Goal: Task Accomplishment & Management: Use online tool/utility

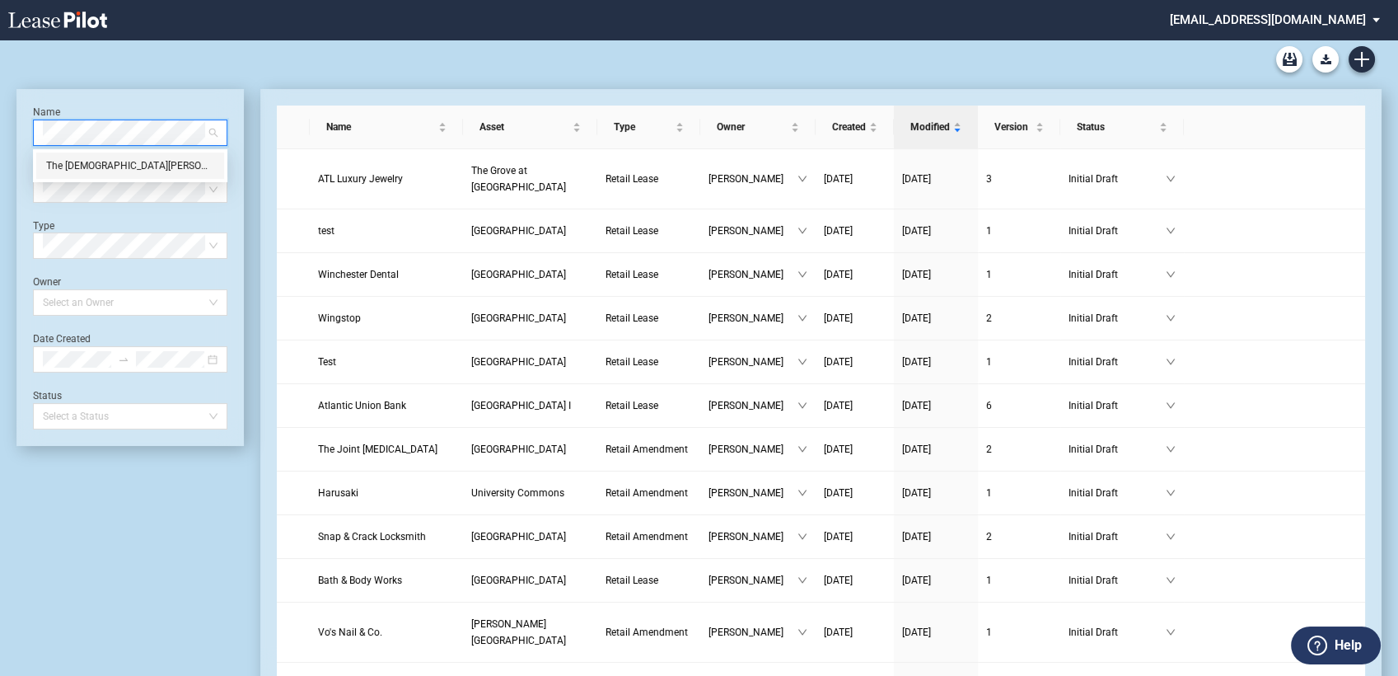
click at [105, 170] on div "The [DEMOGRAPHIC_DATA][PERSON_NAME]" at bounding box center [130, 165] width 168 height 16
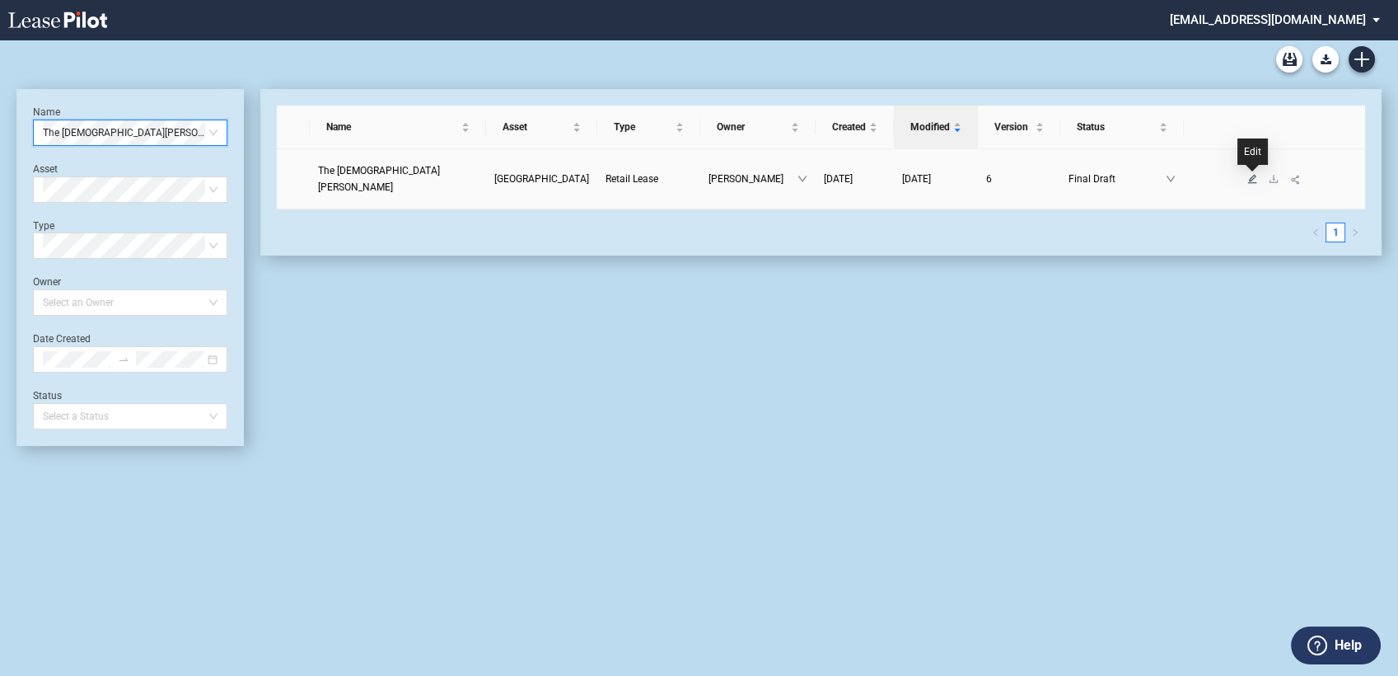
click at [1253, 180] on icon "edit" at bounding box center [1252, 179] width 10 height 10
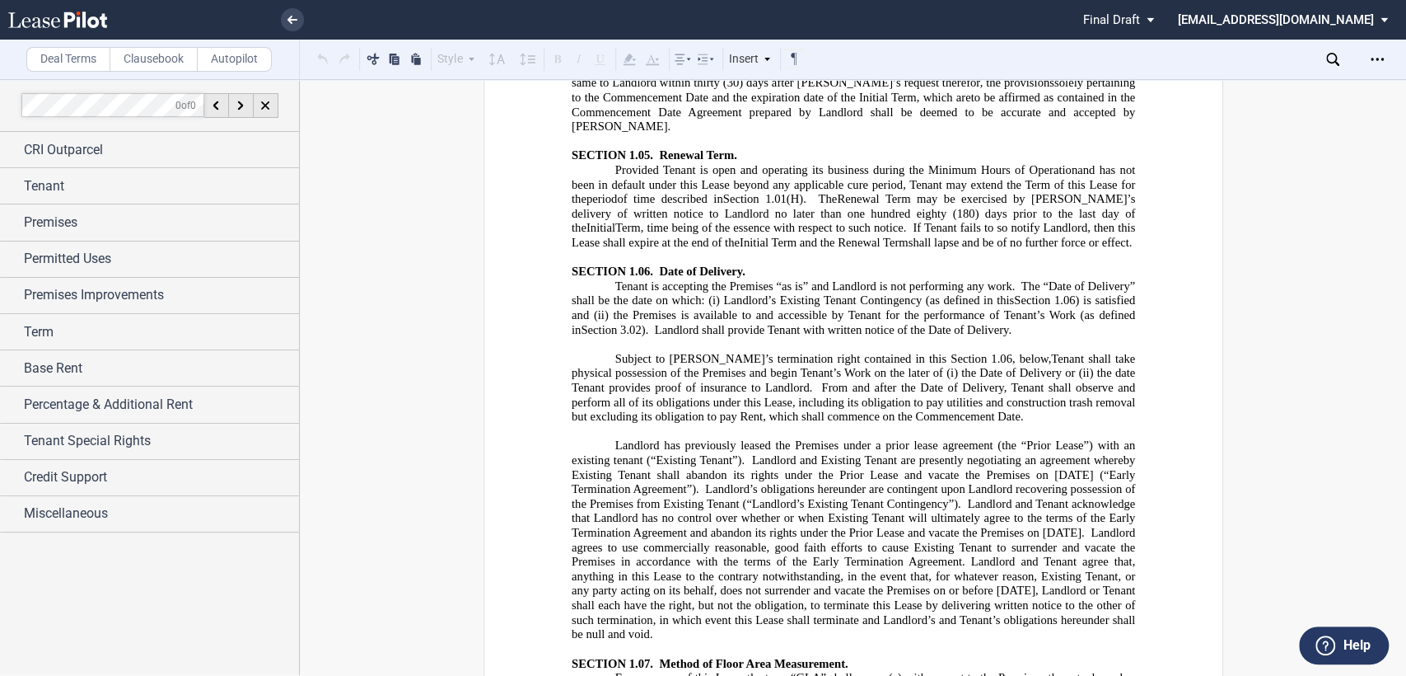
scroll to position [3241, 0]
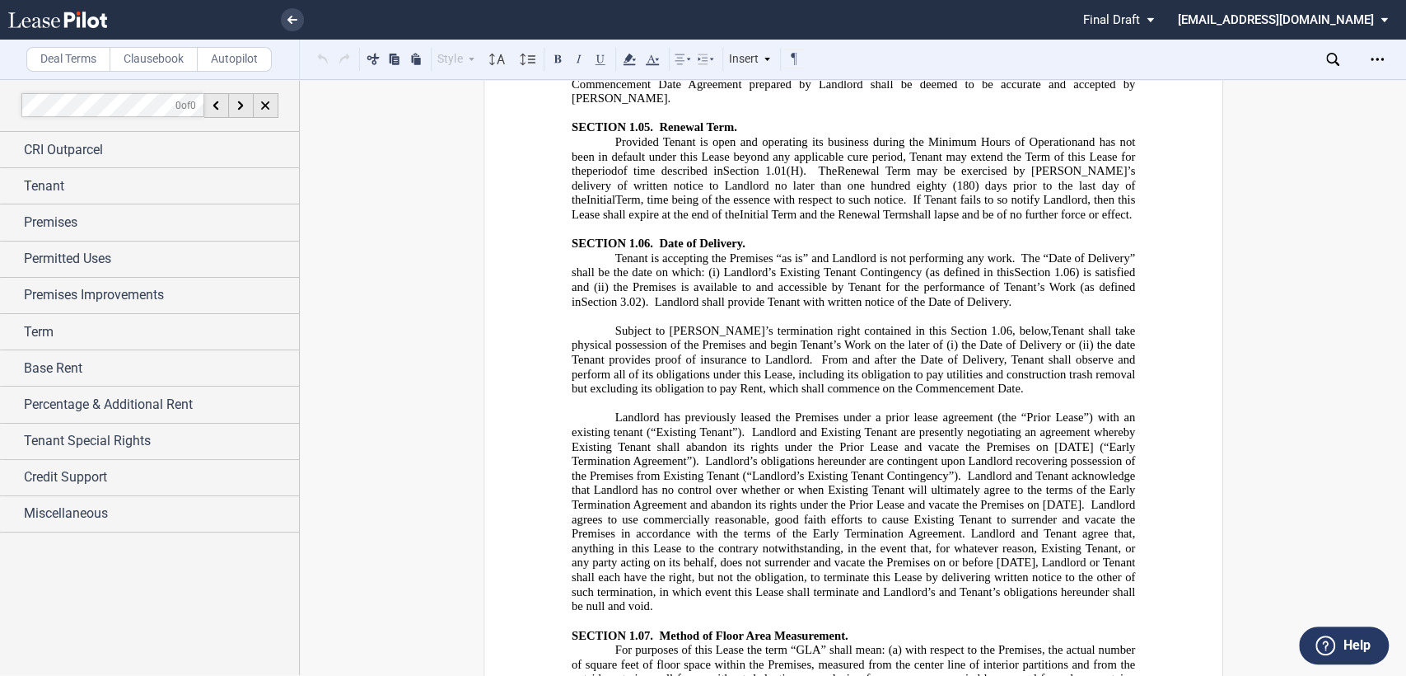
click at [1054, 425] on span "Landlord and Existing Tenant are presently negotiating an agreement whereby Exi…" at bounding box center [854, 446] width 567 height 43
click at [1090, 469] on span "Landlord and Tenant acknowledge that Landlord has no control over whether or wh…" at bounding box center [854, 490] width 567 height 43
click at [1058, 425] on span "Landlord and Existing Tenant are presently negotiating an agreement whereby Exi…" at bounding box center [854, 446] width 567 height 43
click at [1378, 59] on use "Open Lease options menu" at bounding box center [1377, 59] width 13 height 2
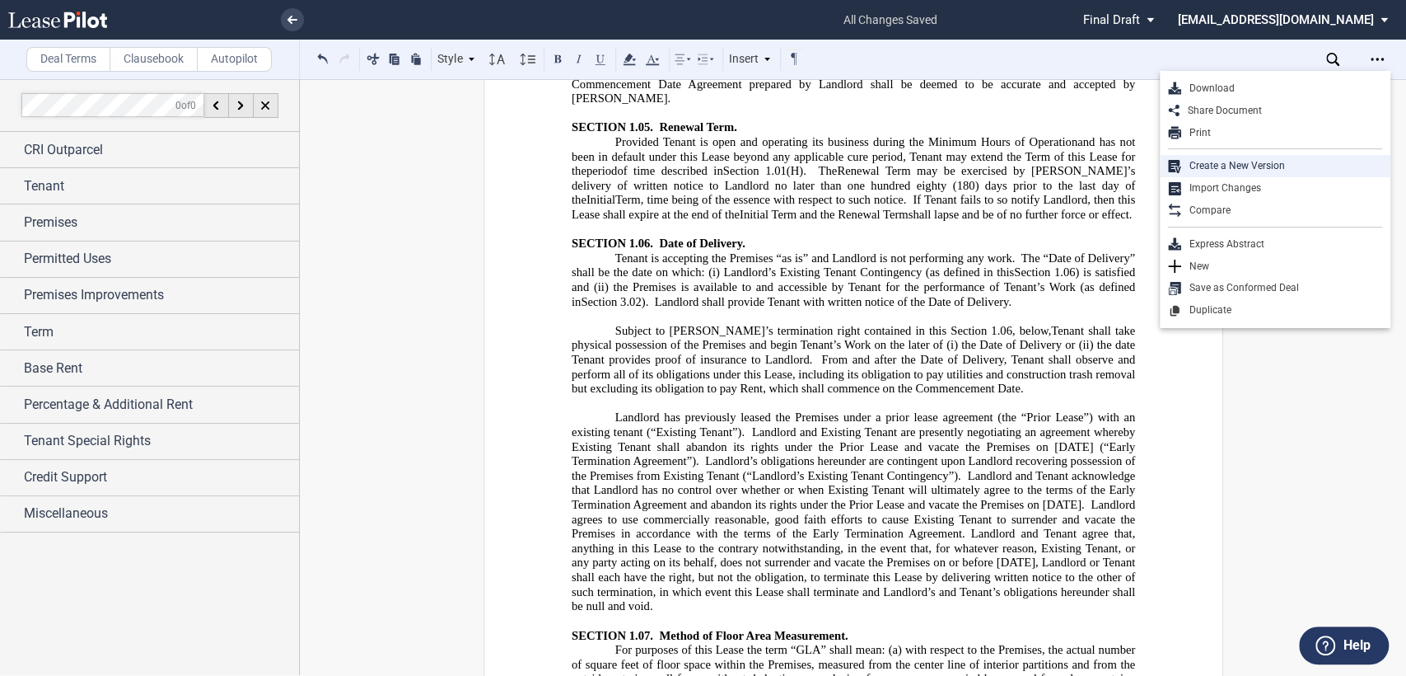
click at [1210, 167] on div "Create a New Version" at bounding box center [1282, 166] width 201 height 14
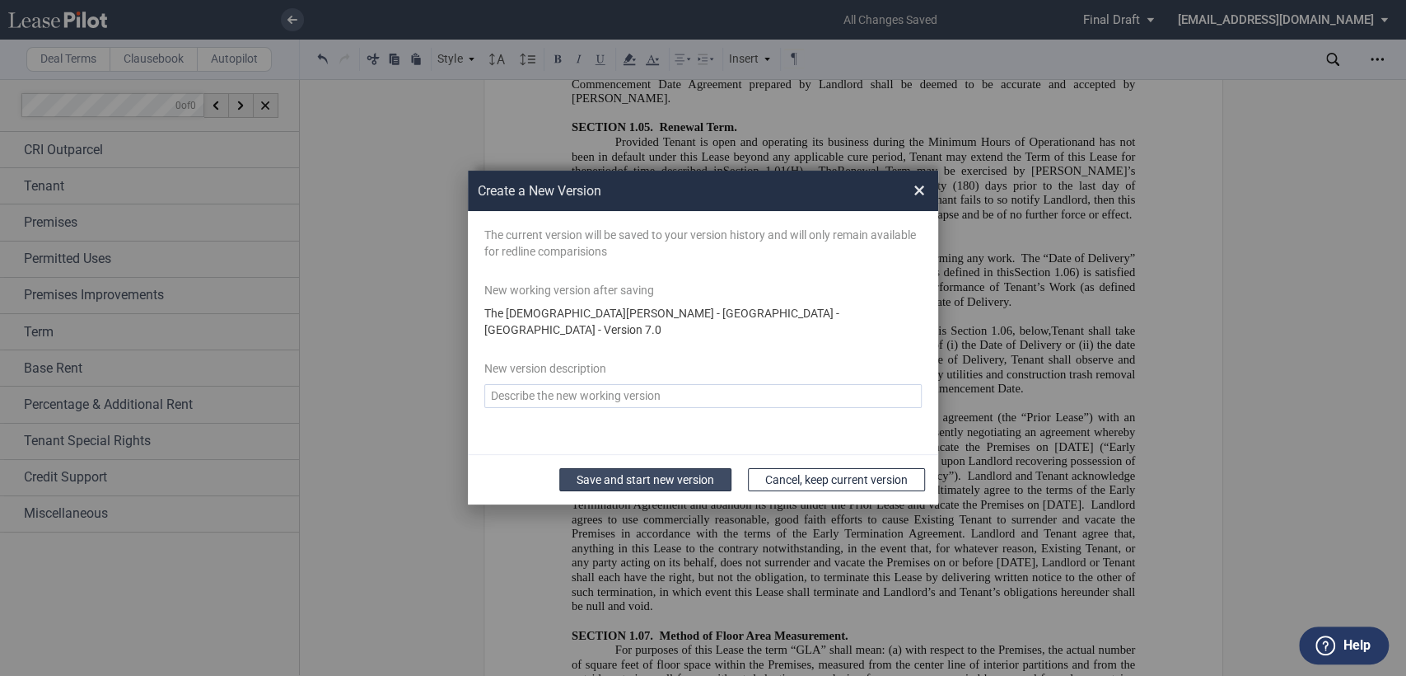
click at [626, 479] on button "Save and start new version" at bounding box center [645, 479] width 172 height 23
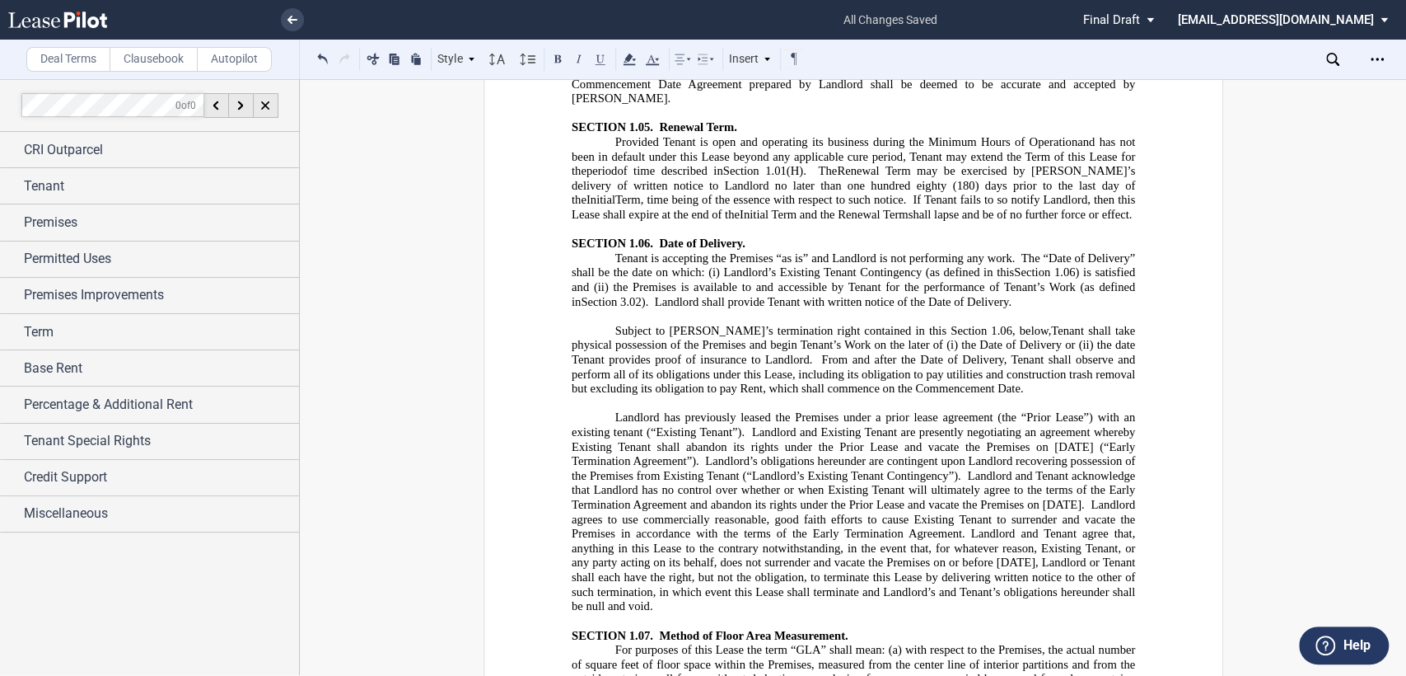
click at [1051, 425] on span "Landlord and Existing Tenant are presently negotiating an agreement whereby Exi…" at bounding box center [854, 446] width 567 height 43
click at [1088, 469] on span "Landlord and Tenant acknowledge that Landlord has no control over whether or wh…" at bounding box center [854, 490] width 567 height 43
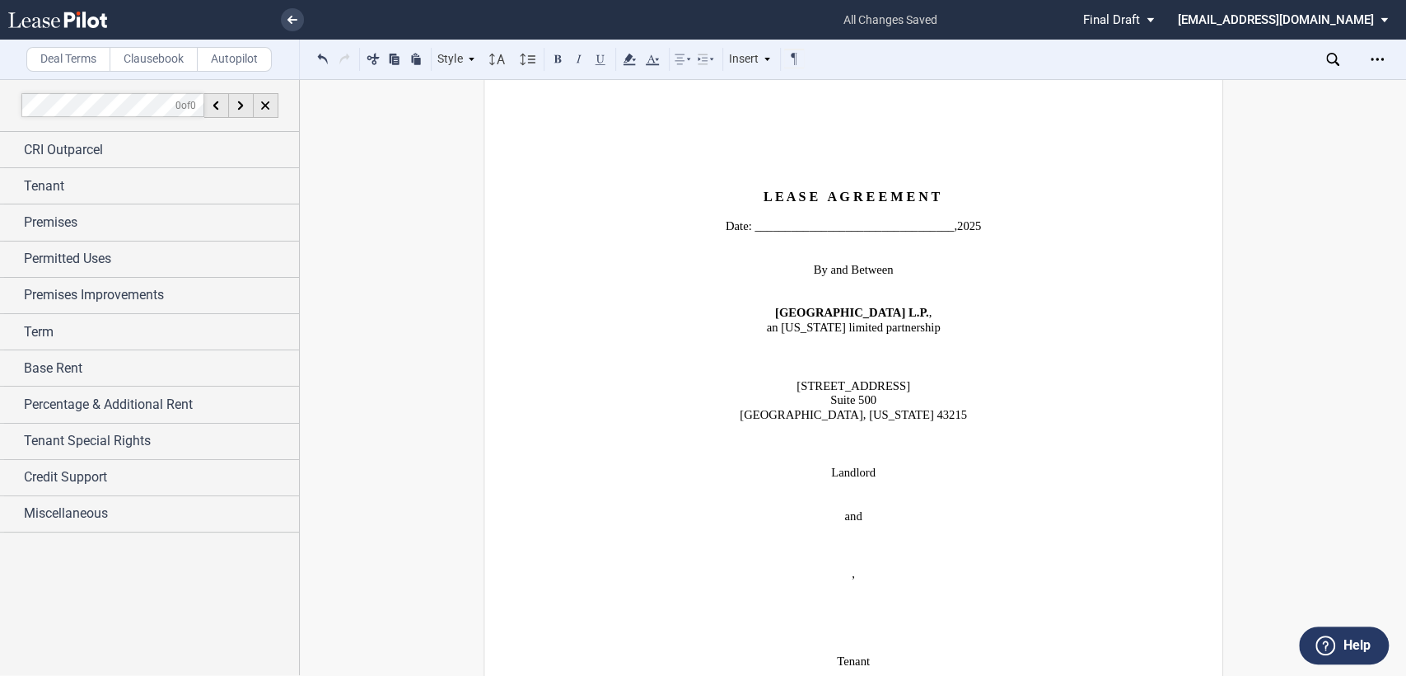
scroll to position [0, 0]
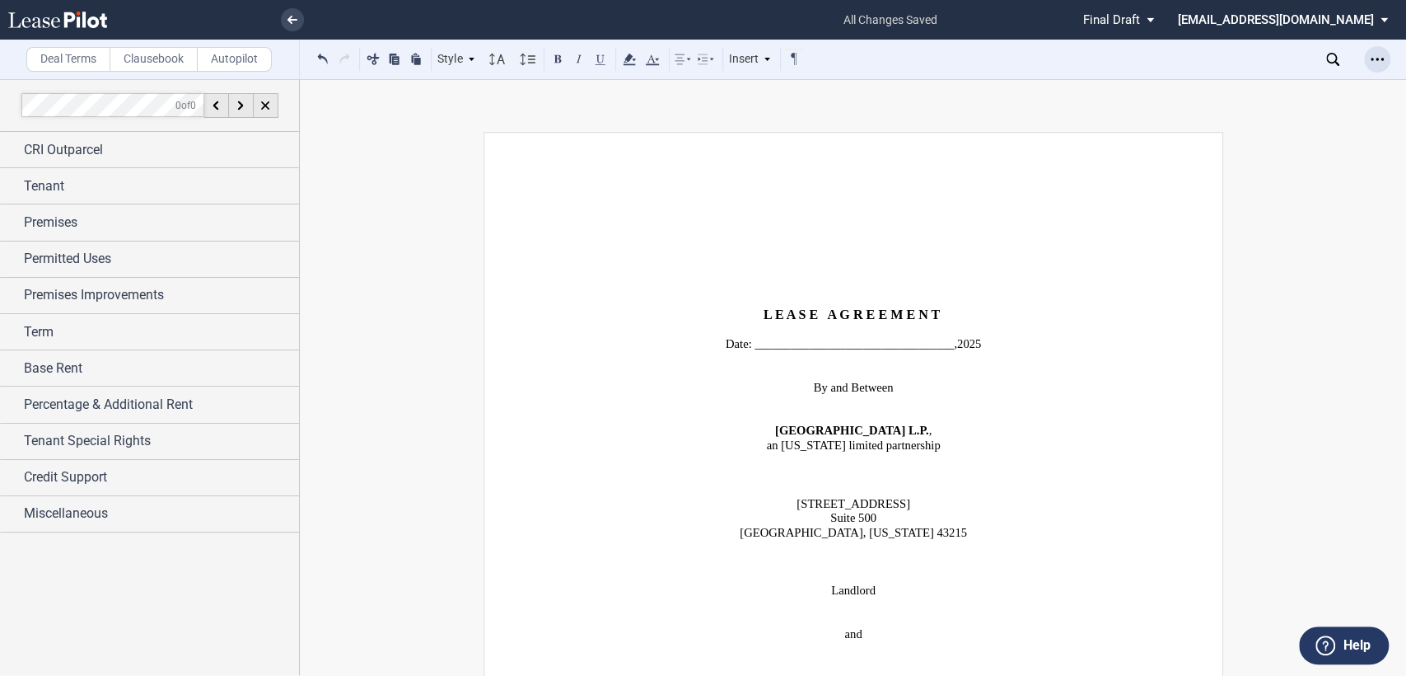
click at [1371, 59] on use "Open Lease options menu" at bounding box center [1377, 59] width 13 height 2
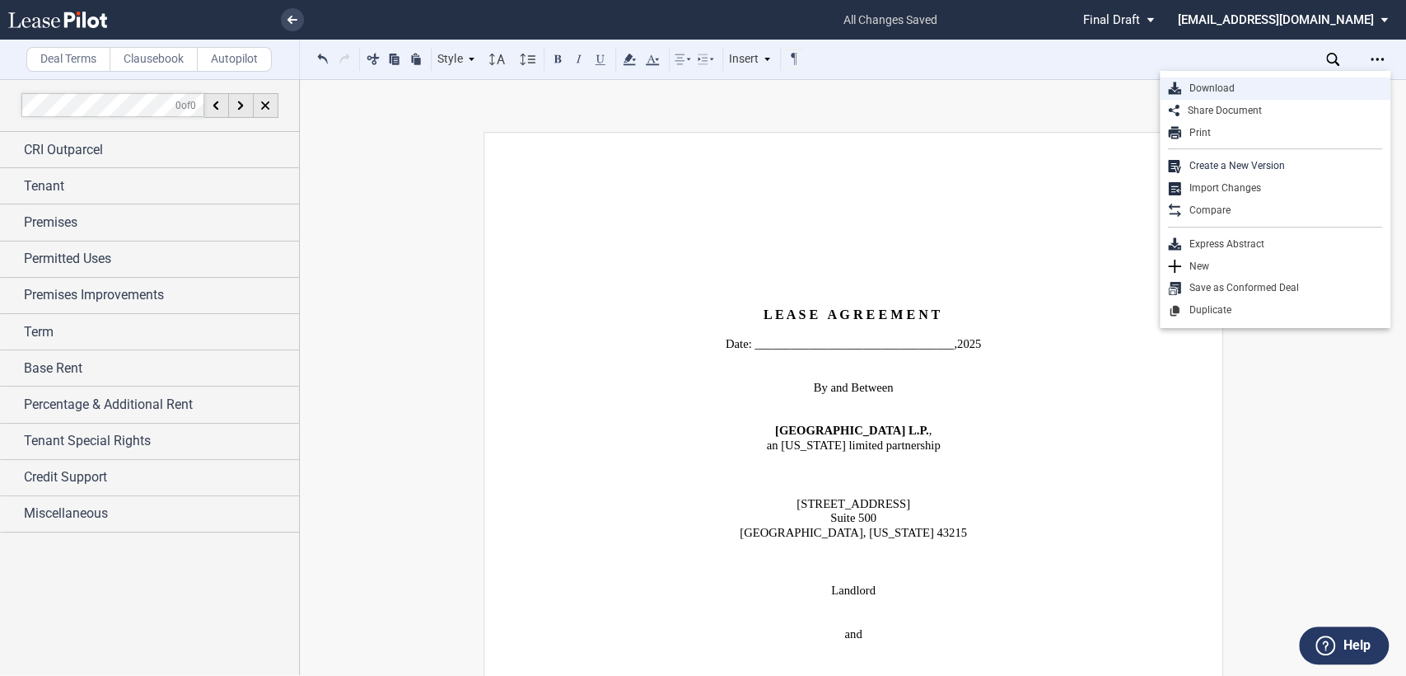
click at [1200, 82] on div "Download" at bounding box center [1282, 89] width 201 height 14
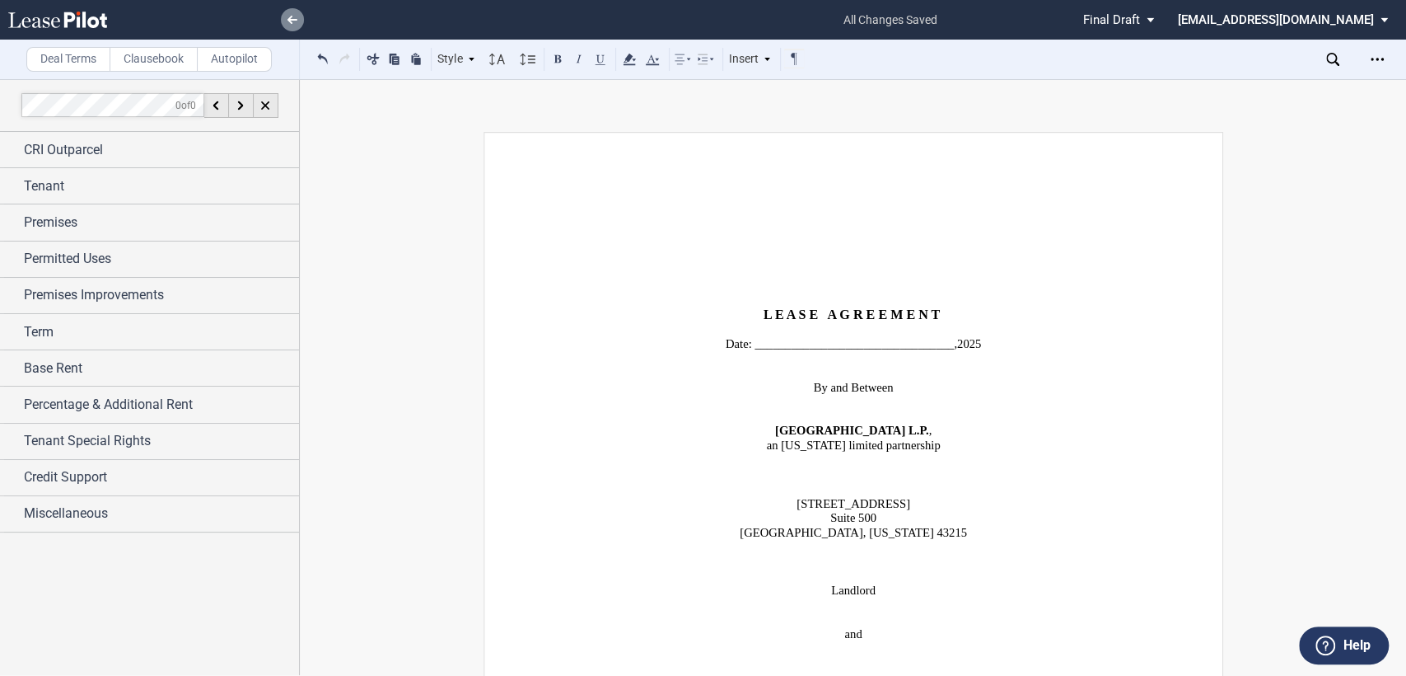
click at [289, 13] on link at bounding box center [292, 19] width 23 height 23
